Goal: Transaction & Acquisition: Subscribe to service/newsletter

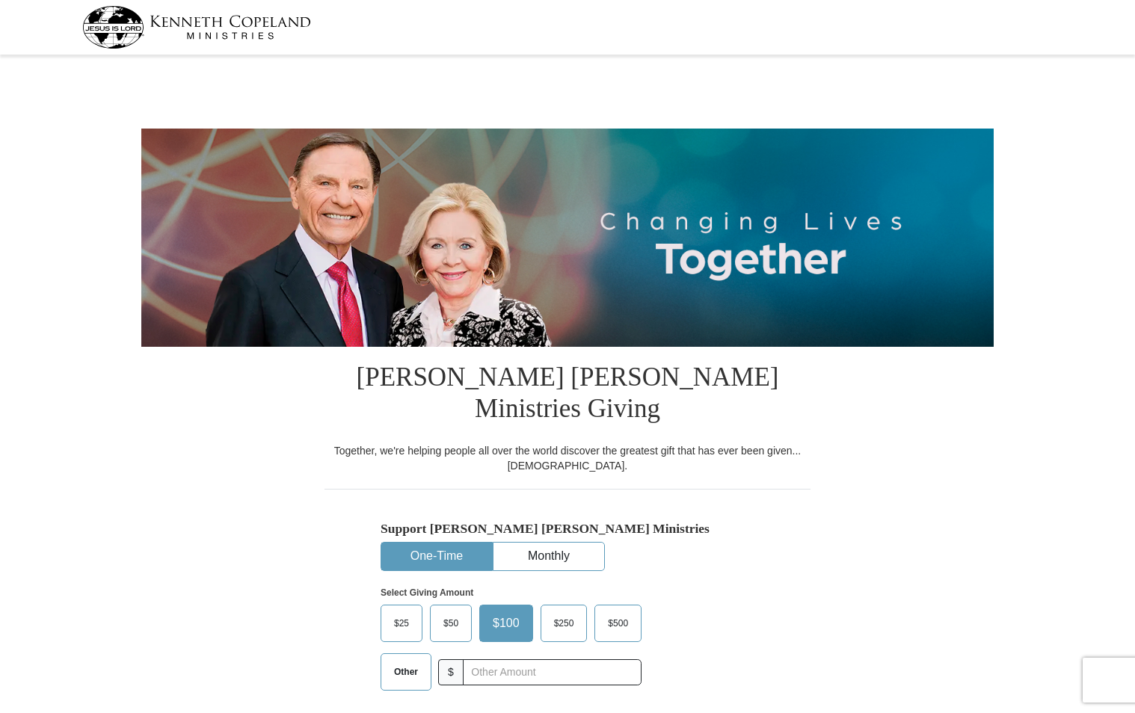
select select "FL"
click at [579, 543] on button "Monthly" at bounding box center [549, 557] width 111 height 28
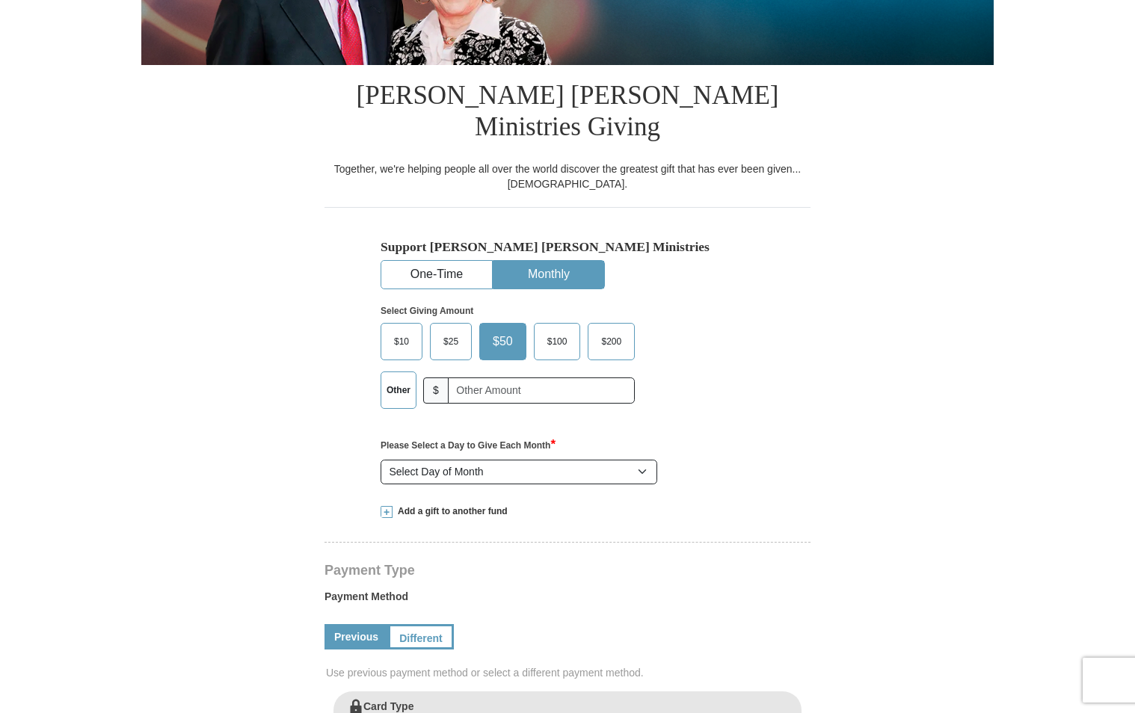
scroll to position [292, 0]
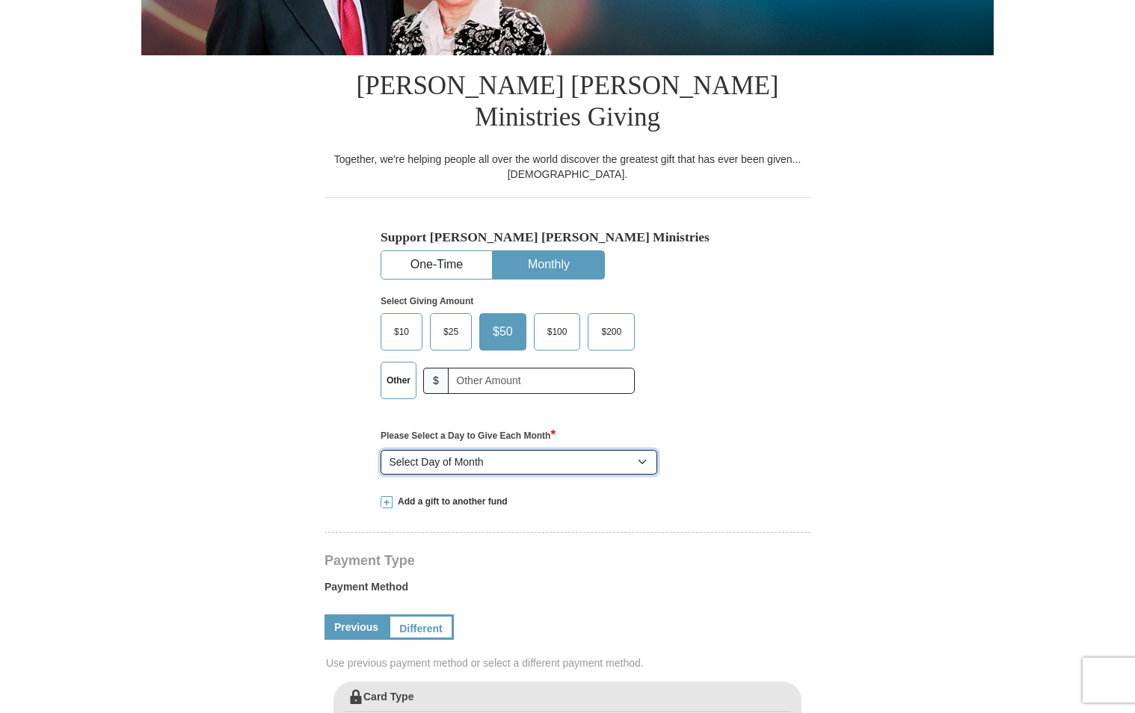
click at [647, 450] on select "Select Day of Month 1 2 3 4 5 6 7 8 9 10 11 12 13 14 15 16 17 18 19 20 21 22 23…" at bounding box center [519, 462] width 277 height 25
select select "5"
click at [381, 450] on select "Select Day of Month 1 2 3 4 5 6 7 8 9 10 11 12 13 14 15 16 17 18 19 20 21 22 23…" at bounding box center [519, 462] width 277 height 25
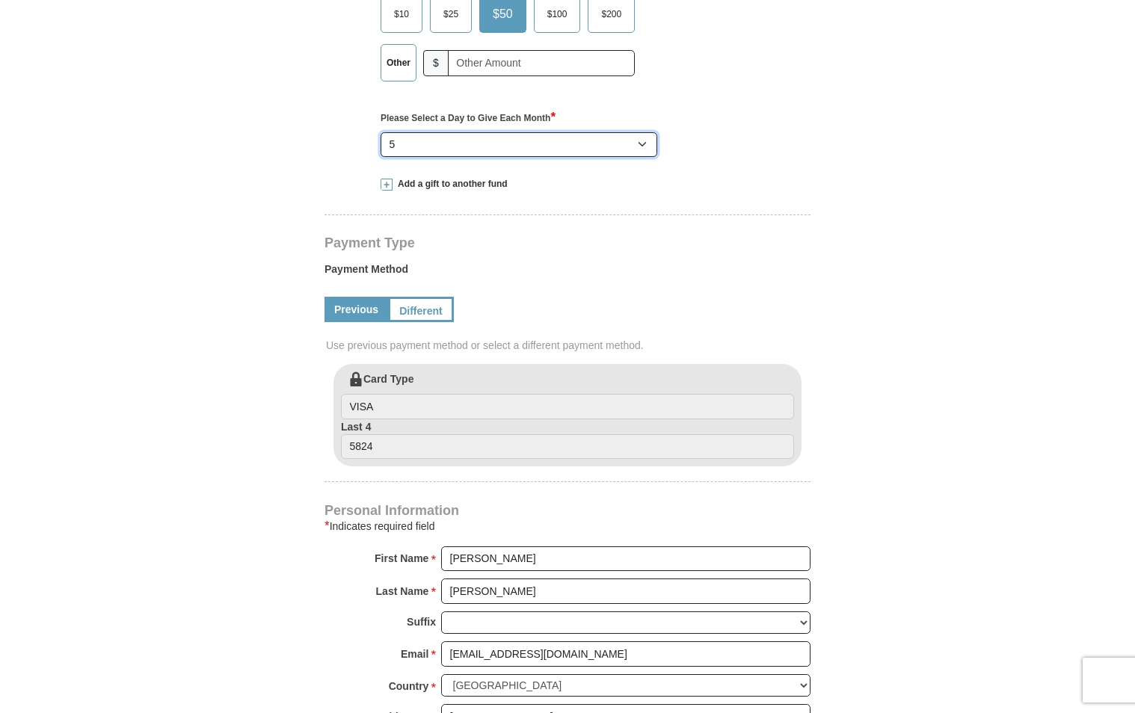
scroll to position [612, 0]
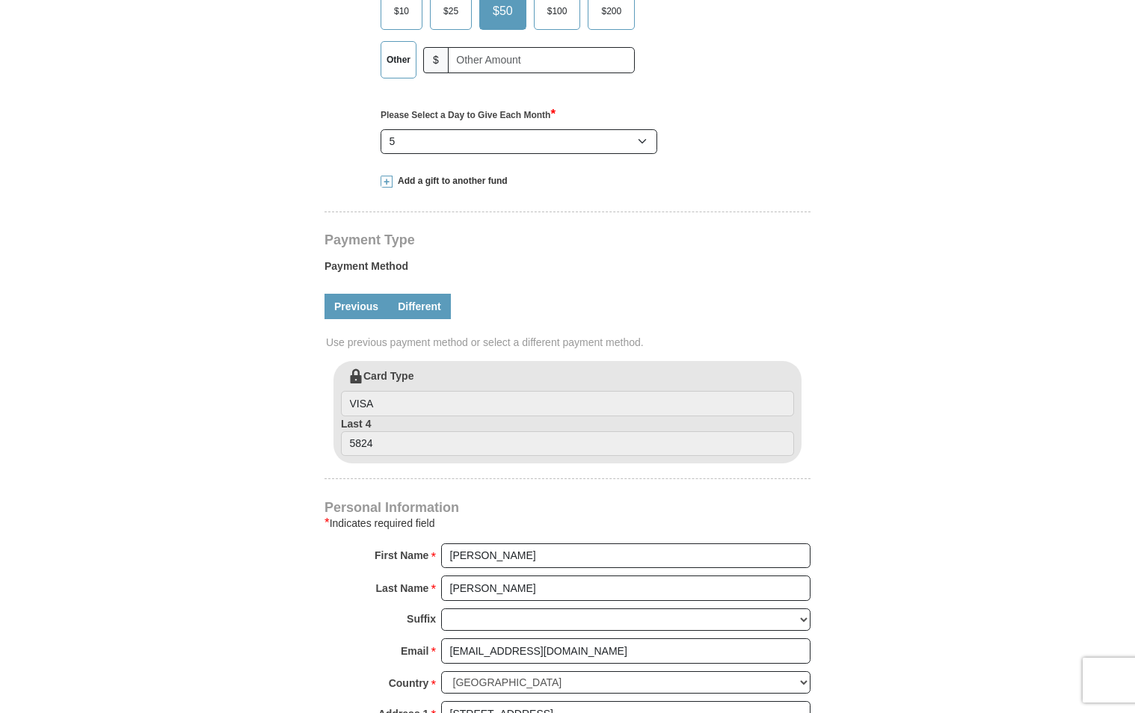
click at [440, 294] on link "Different" at bounding box center [419, 306] width 63 height 25
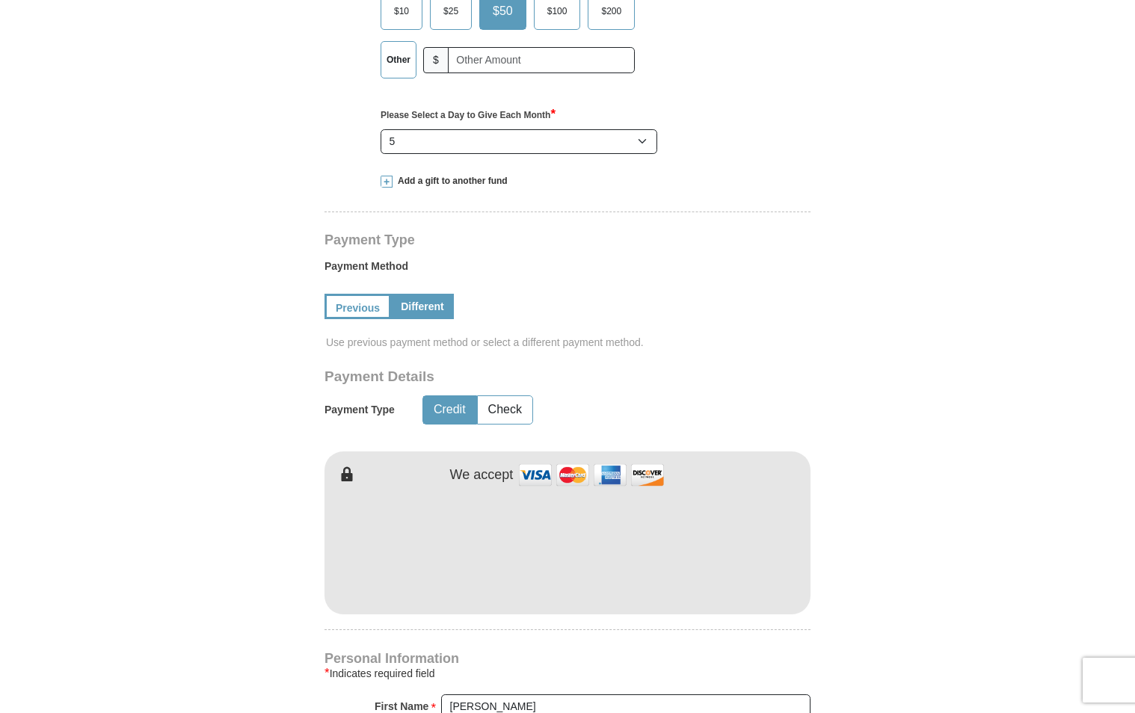
click at [837, 454] on form "Kenneth Copeland Ministries Giving Together, we're helping people all over the …" at bounding box center [567, 414] width 853 height 1935
click at [943, 434] on form "Kenneth Copeland Ministries Giving Together, we're helping people all over the …" at bounding box center [567, 414] width 853 height 1935
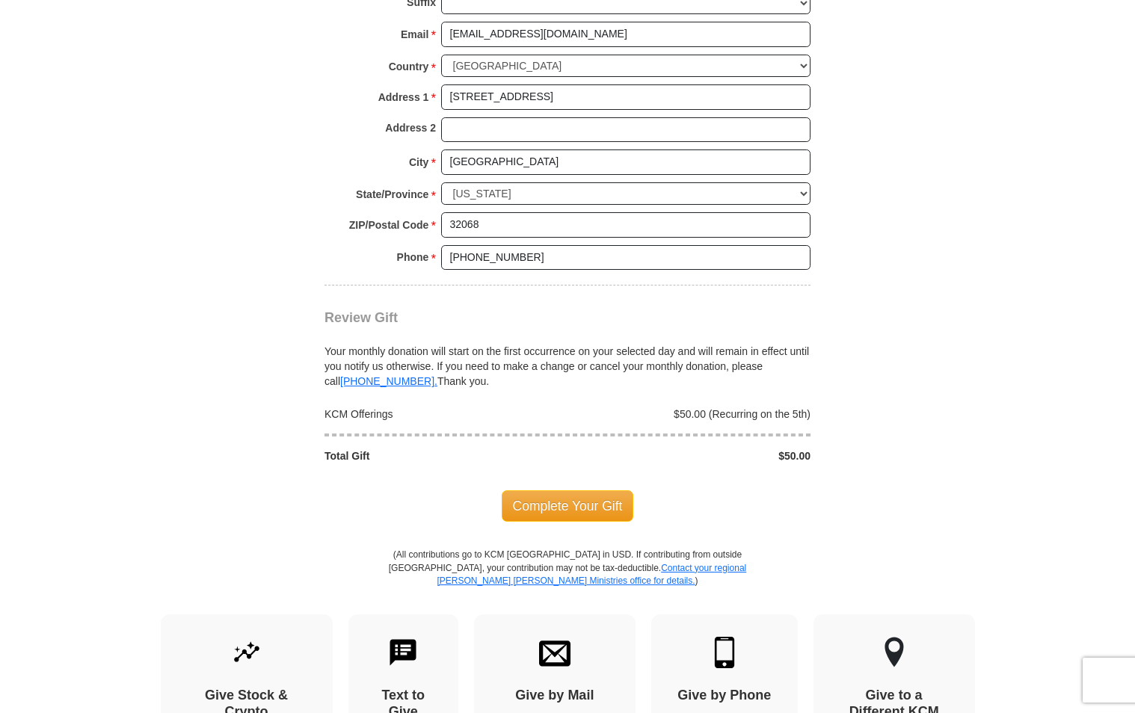
scroll to position [1387, 0]
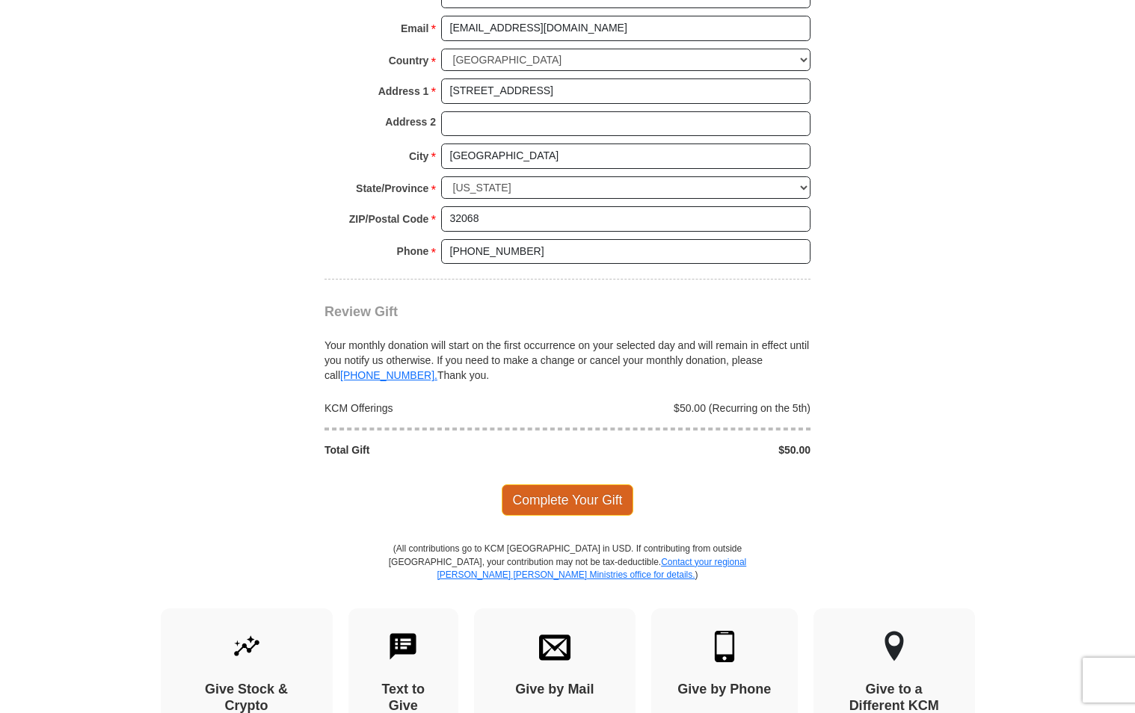
click at [607, 485] on span "Complete Your Gift" at bounding box center [568, 500] width 132 height 31
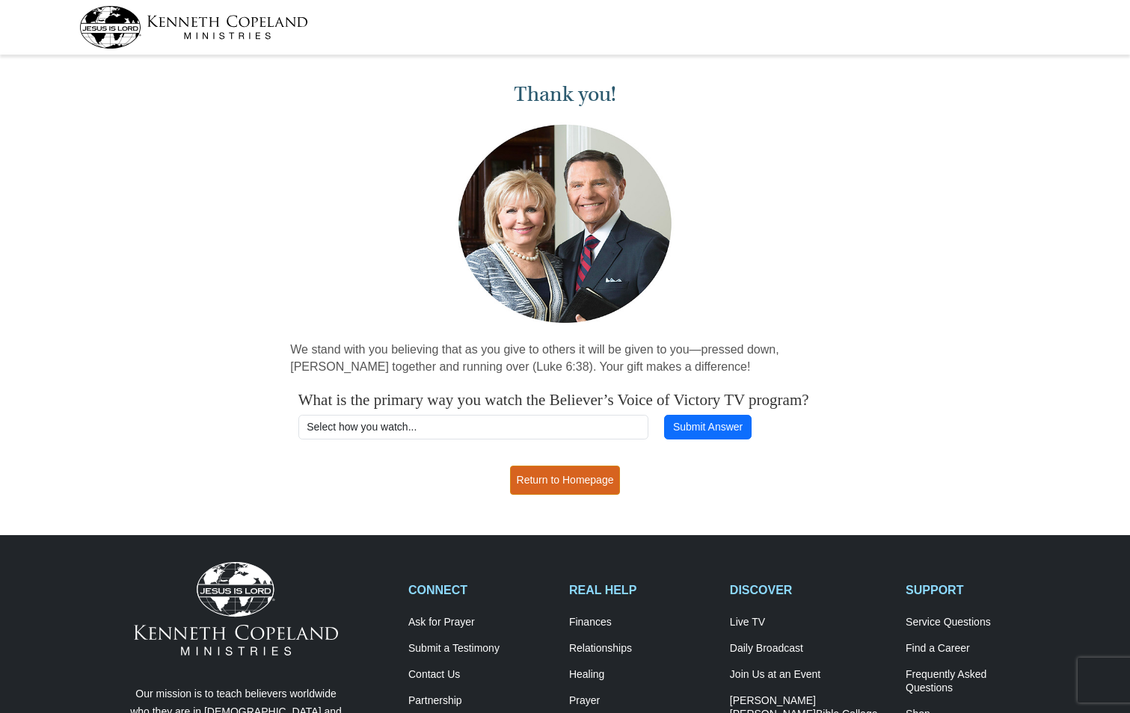
click at [575, 495] on link "Return to Homepage" at bounding box center [565, 480] width 111 height 29
